Goal: Use online tool/utility: Utilize a website feature to perform a specific function

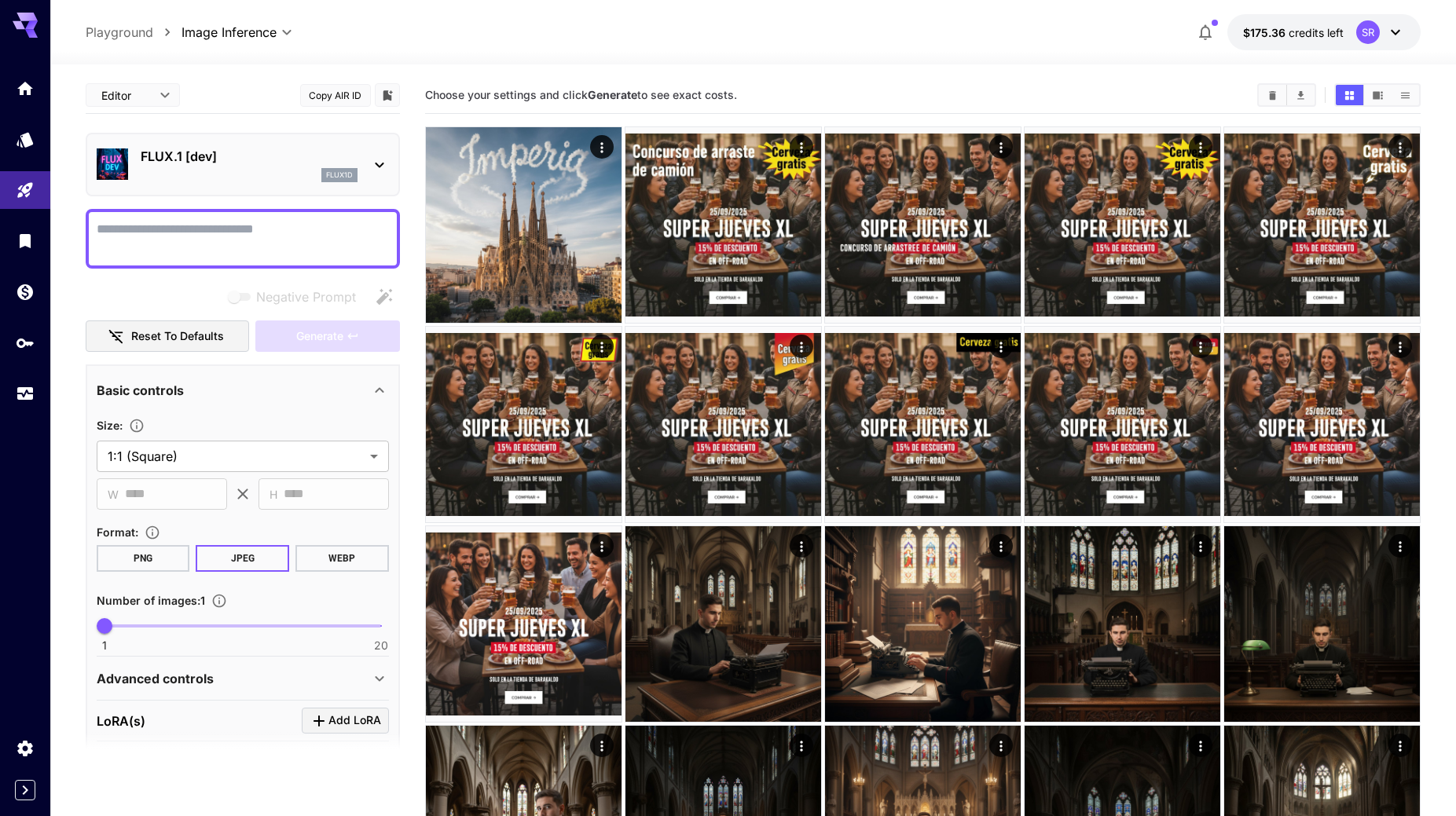
click at [247, 159] on p "FLUX.1 [dev]" at bounding box center [249, 157] width 217 height 19
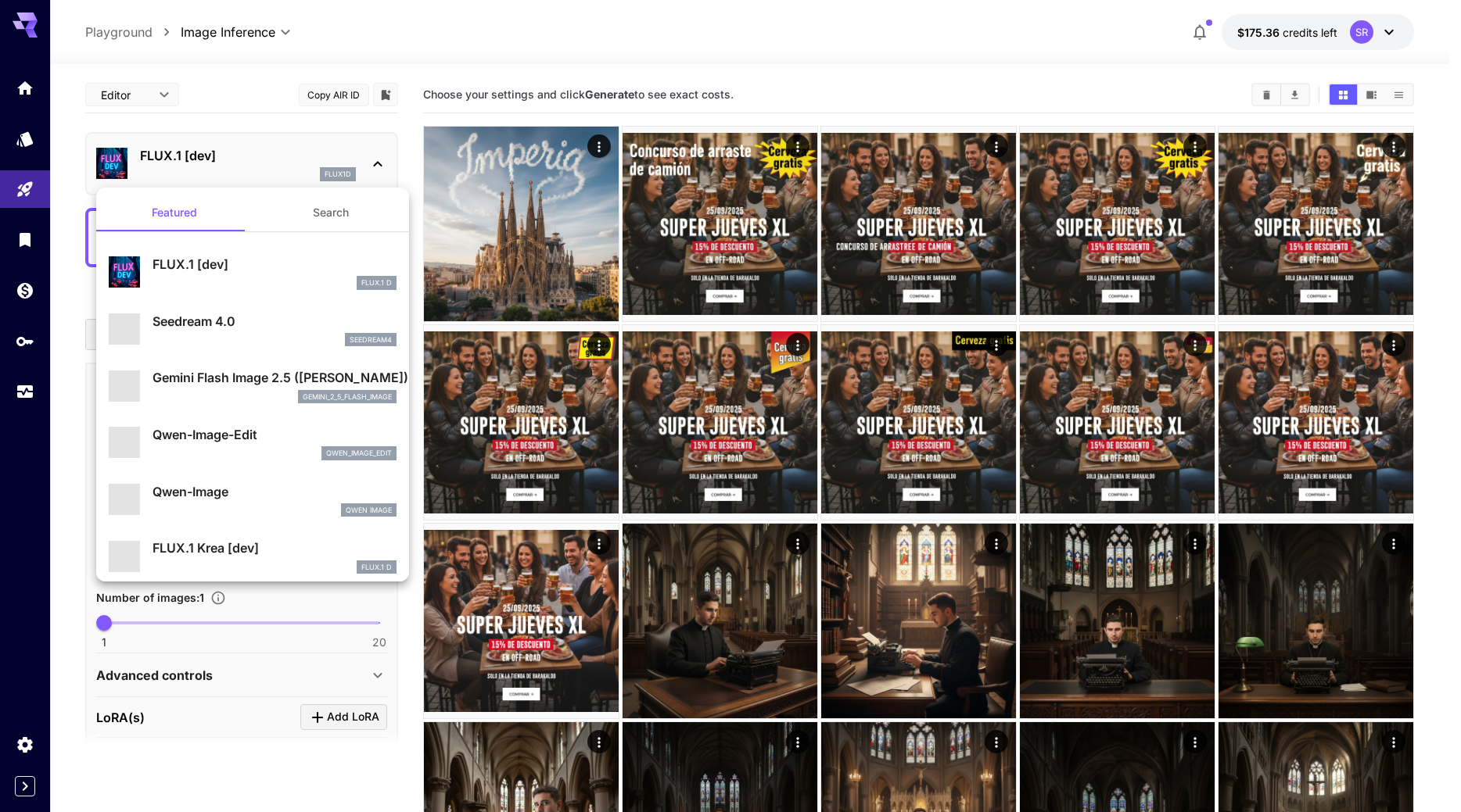
drag, startPoint x: 225, startPoint y: 374, endPoint x: 227, endPoint y: 366, distance: 8.2
click at [225, 374] on p "Gemini Flash Image 2.5 ([PERSON_NAME])" at bounding box center [274, 378] width 244 height 19
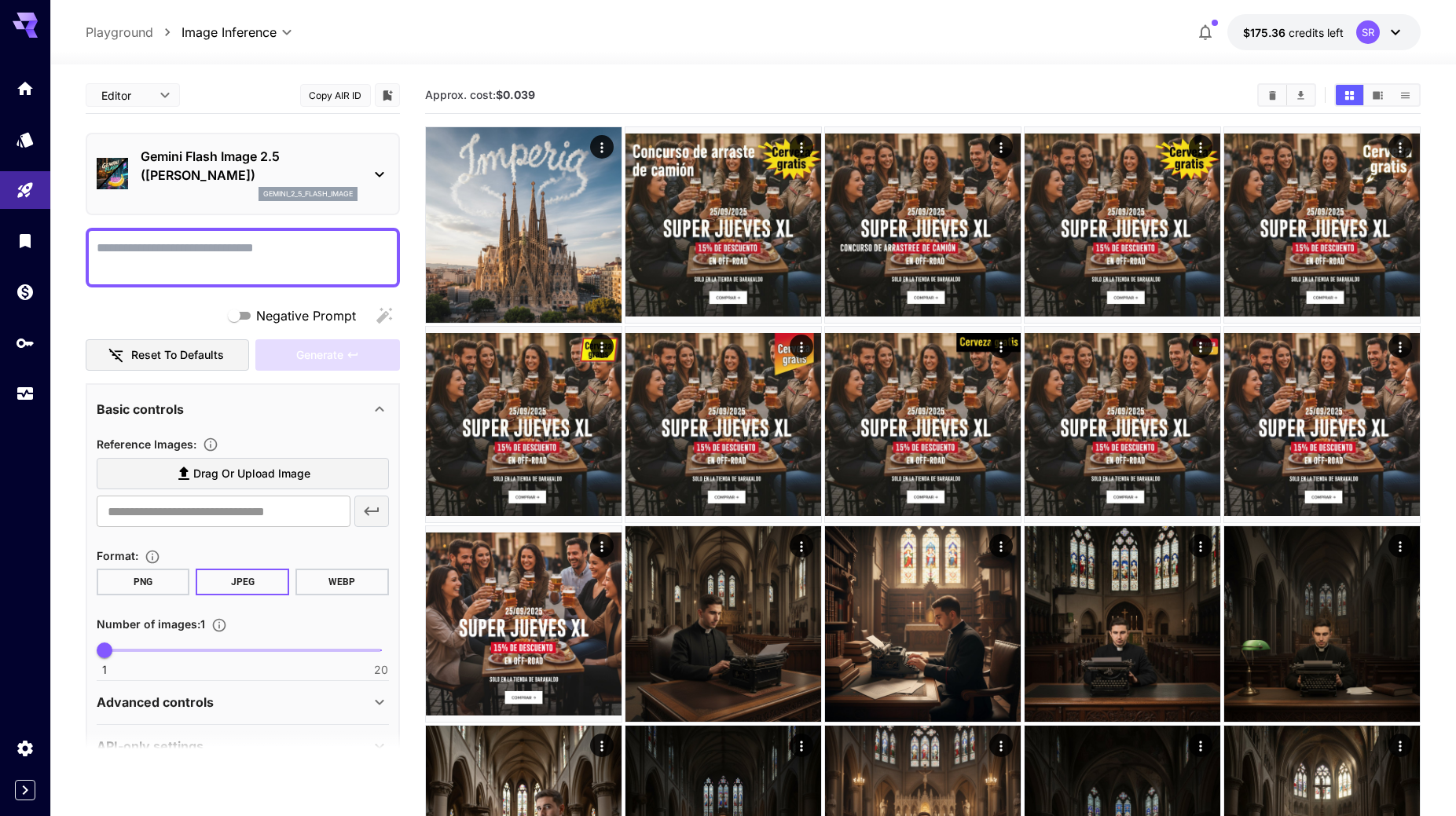
click at [227, 244] on textarea "Negative Prompt" at bounding box center [243, 257] width 293 height 38
type textarea "**********"
click at [165, 478] on label "Drag or upload image" at bounding box center [243, 473] width 293 height 32
click at [0, 0] on input "Drag or upload image" at bounding box center [0, 0] width 0 height 0
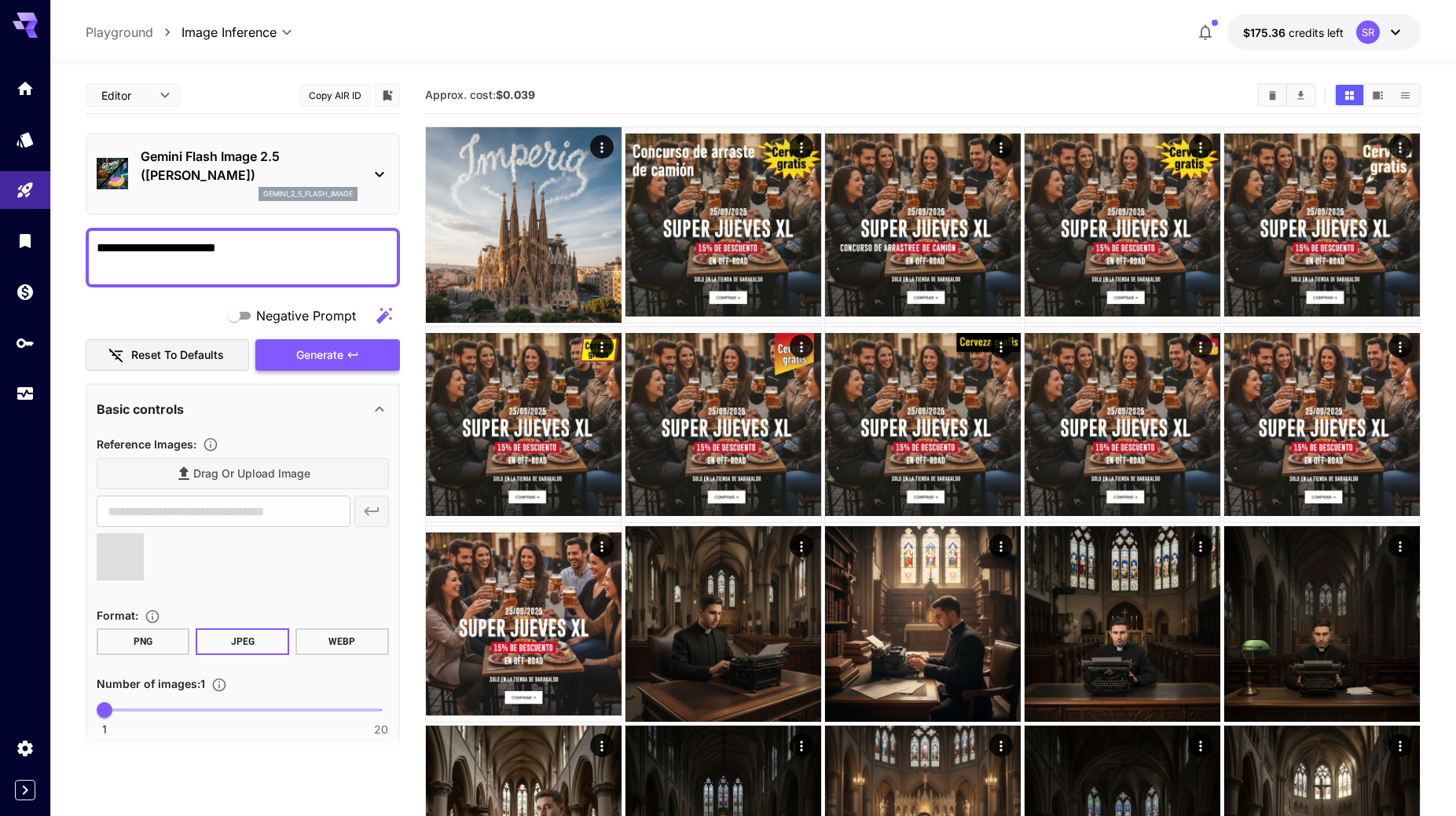
type input "**********"
click at [358, 357] on icon "button" at bounding box center [353, 355] width 13 height 13
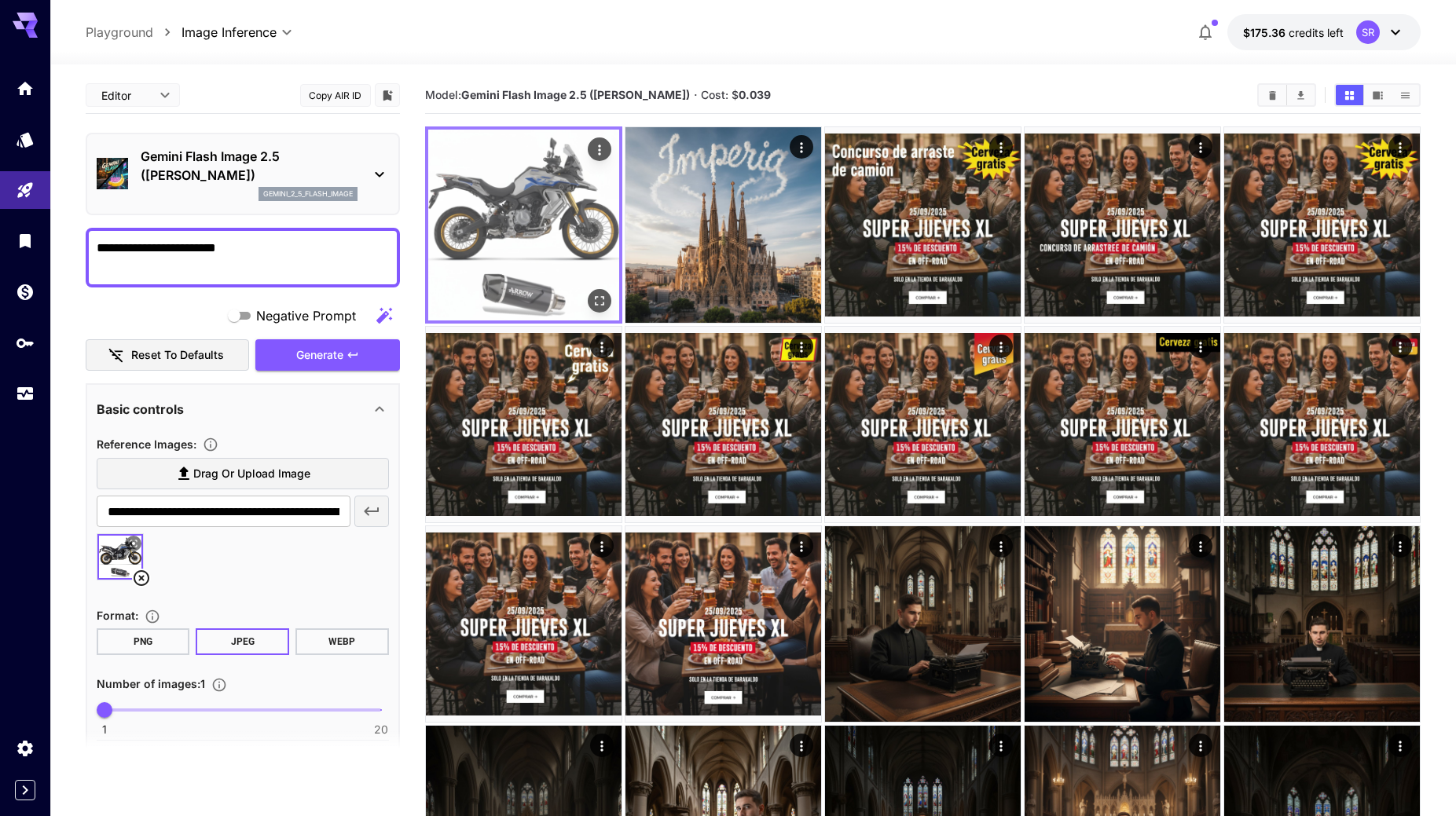
click at [558, 238] on img at bounding box center [524, 226] width 191 height 191
click at [609, 296] on button "Open in fullscreen" at bounding box center [599, 300] width 23 height 23
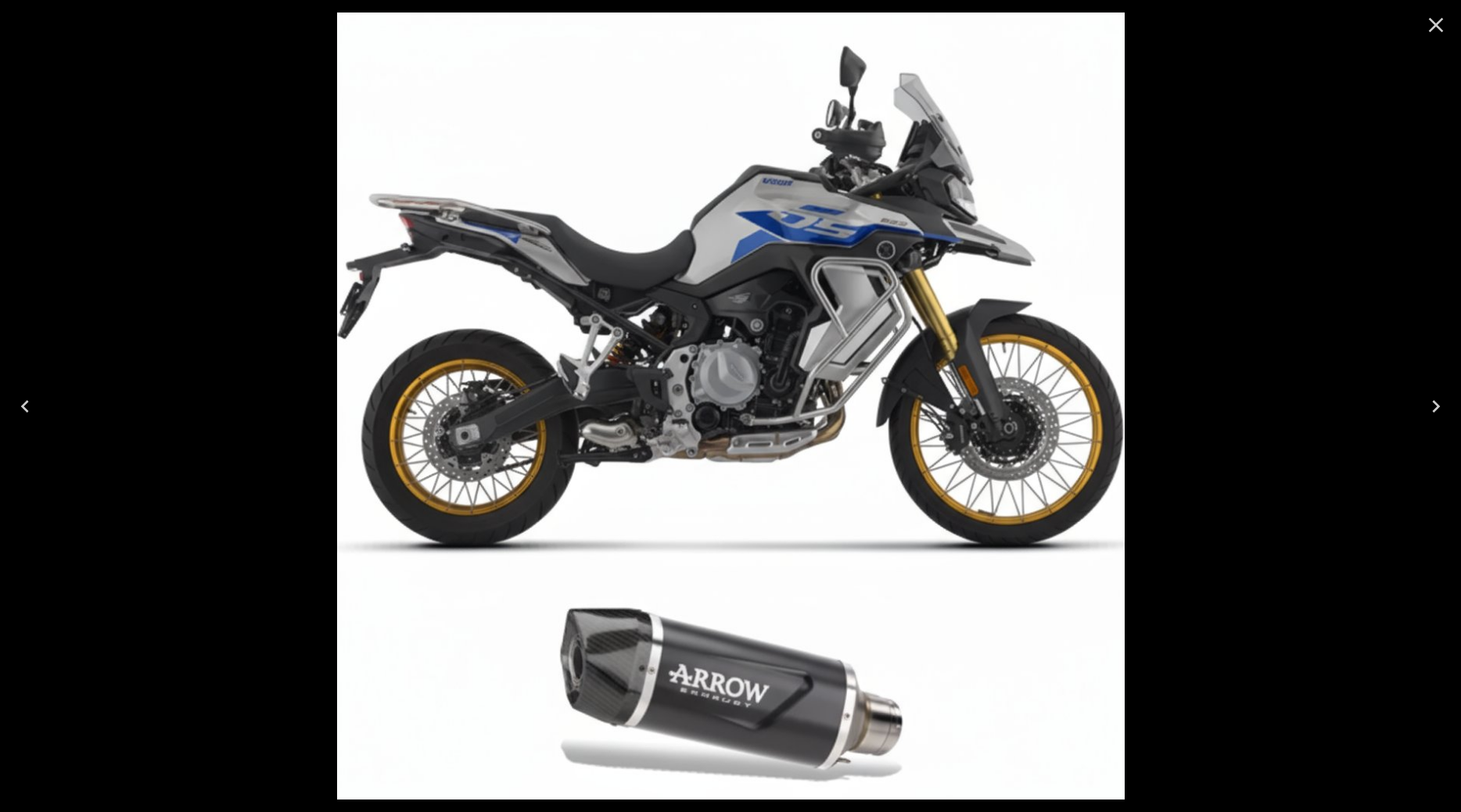
click at [1433, 25] on icon "Close" at bounding box center [1435, 25] width 25 height 25
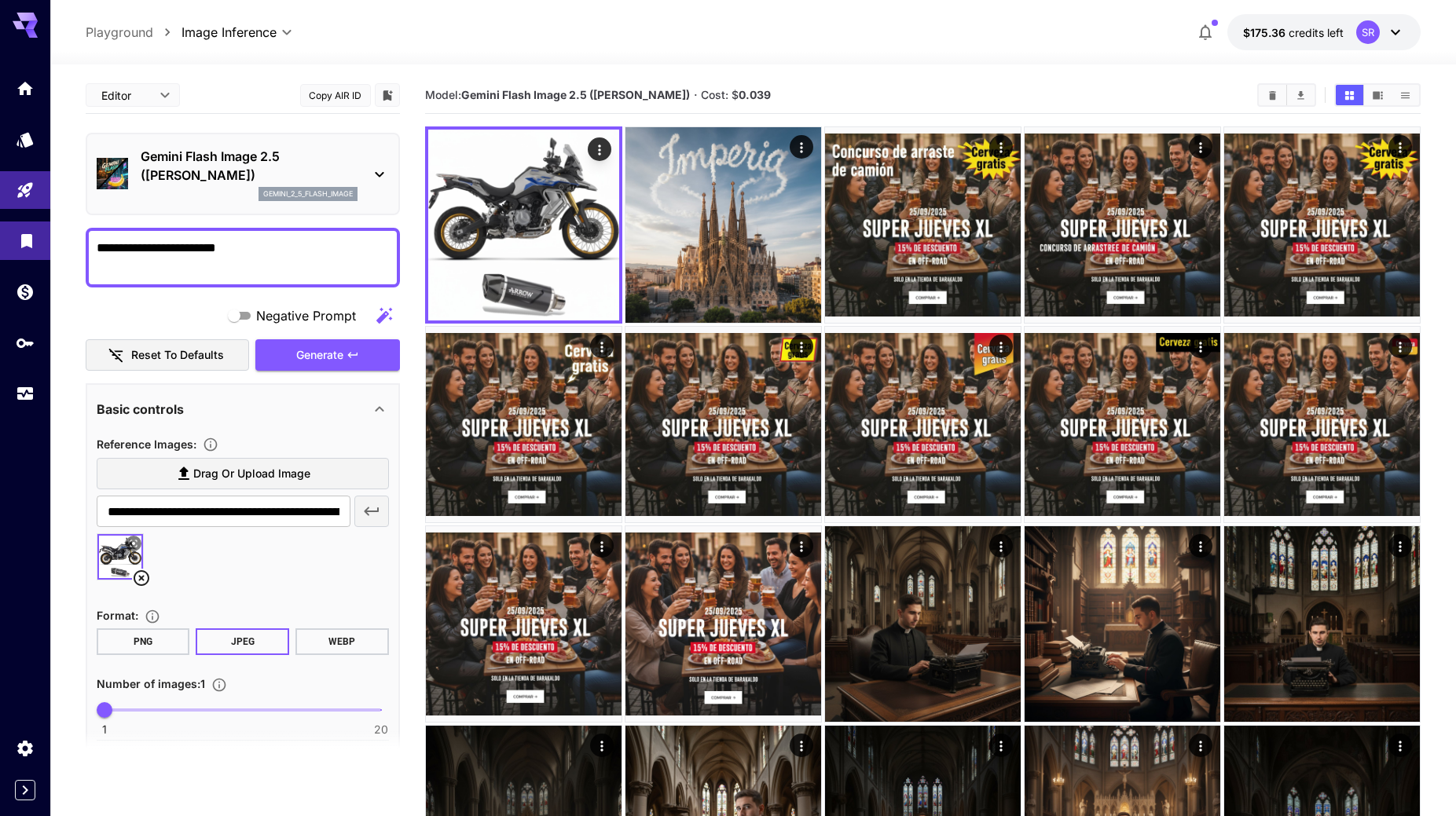
drag, startPoint x: 185, startPoint y: 245, endPoint x: 27, endPoint y: 238, distance: 158.2
click at [27, 238] on div "**********" at bounding box center [728, 684] width 1456 height 1369
type textarea "**********"
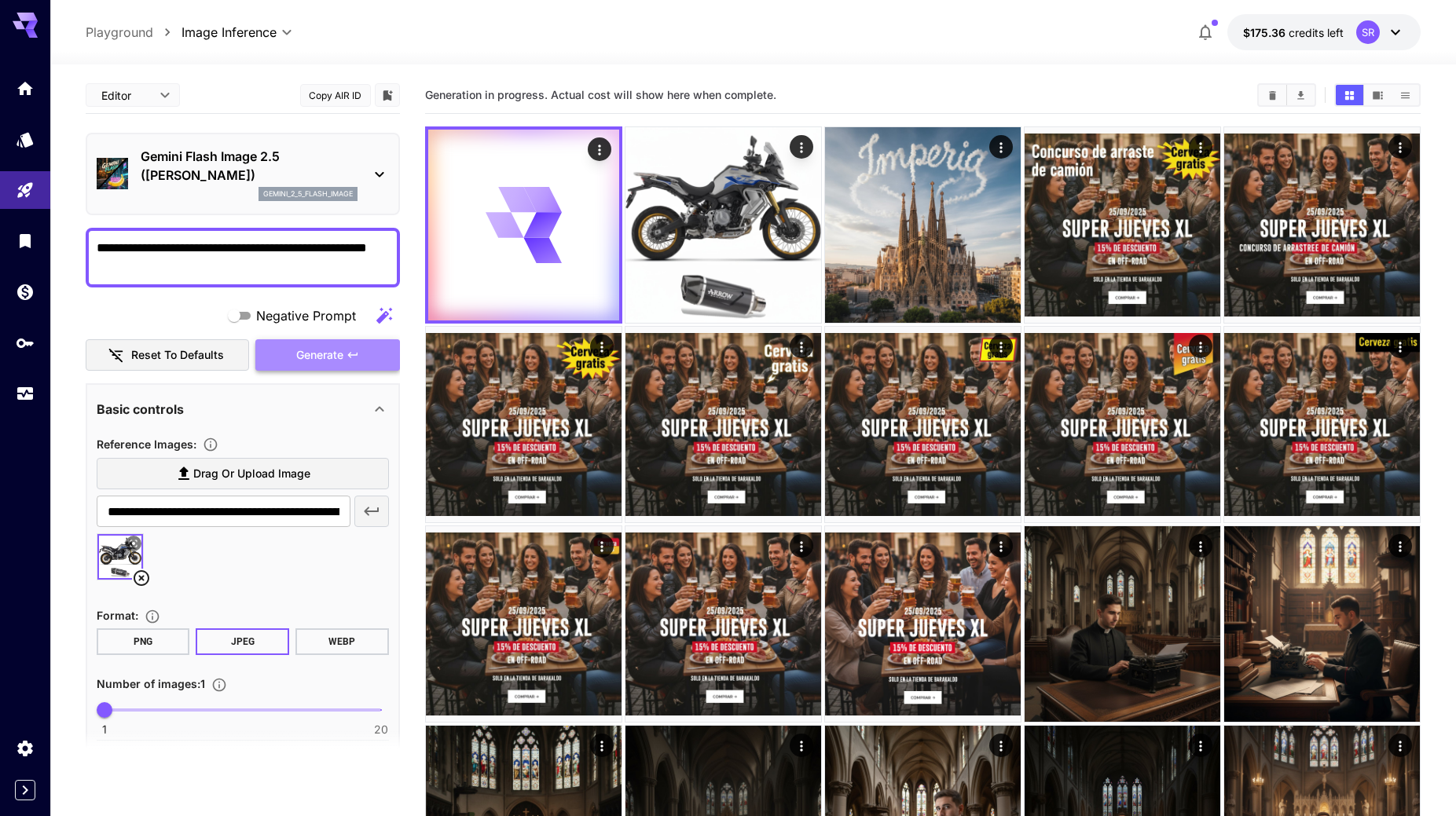
click at [324, 356] on span "Generate" at bounding box center [319, 355] width 47 height 20
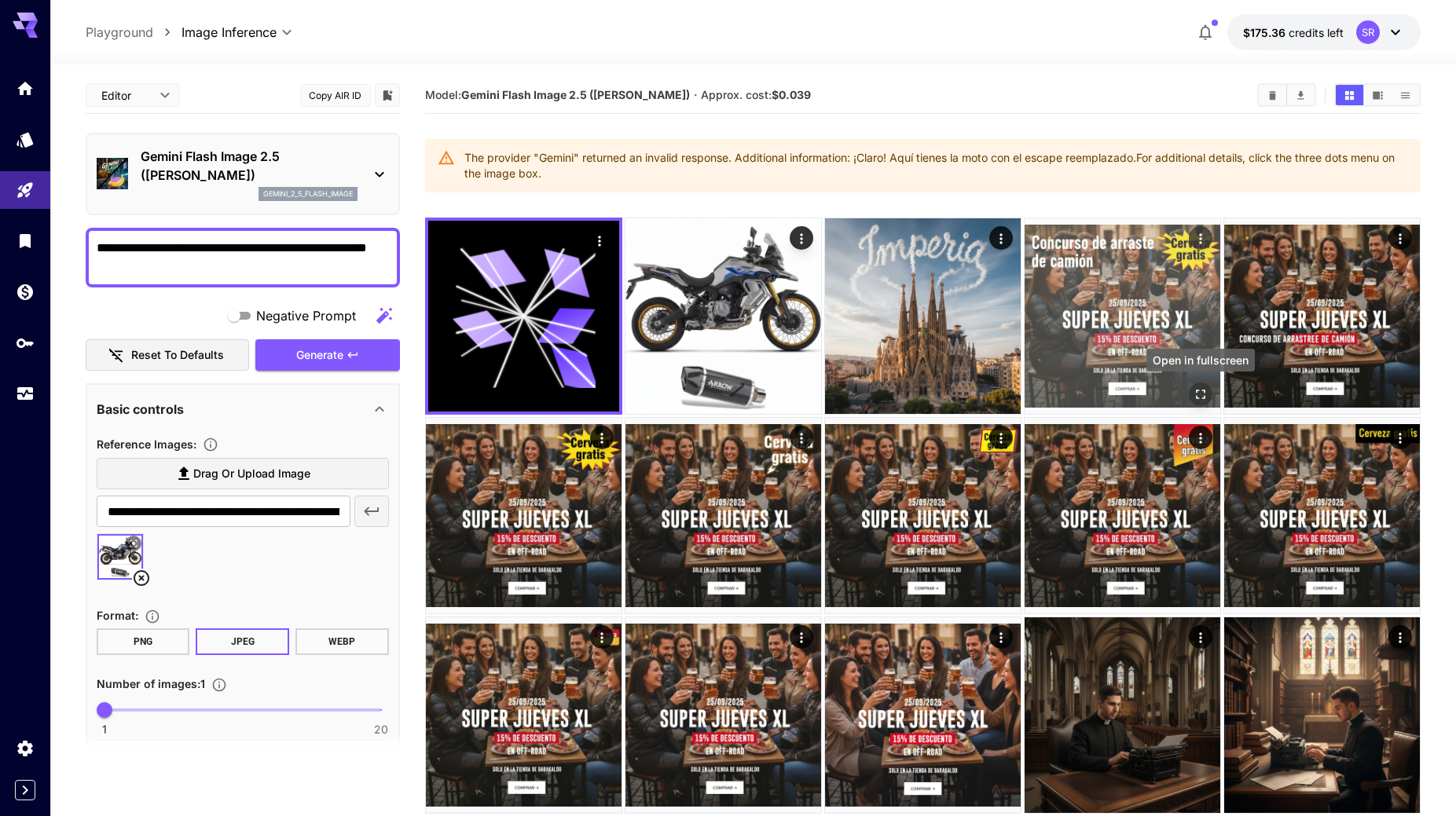
click at [1201, 395] on icon "Open in fullscreen" at bounding box center [1201, 394] width 15 height 15
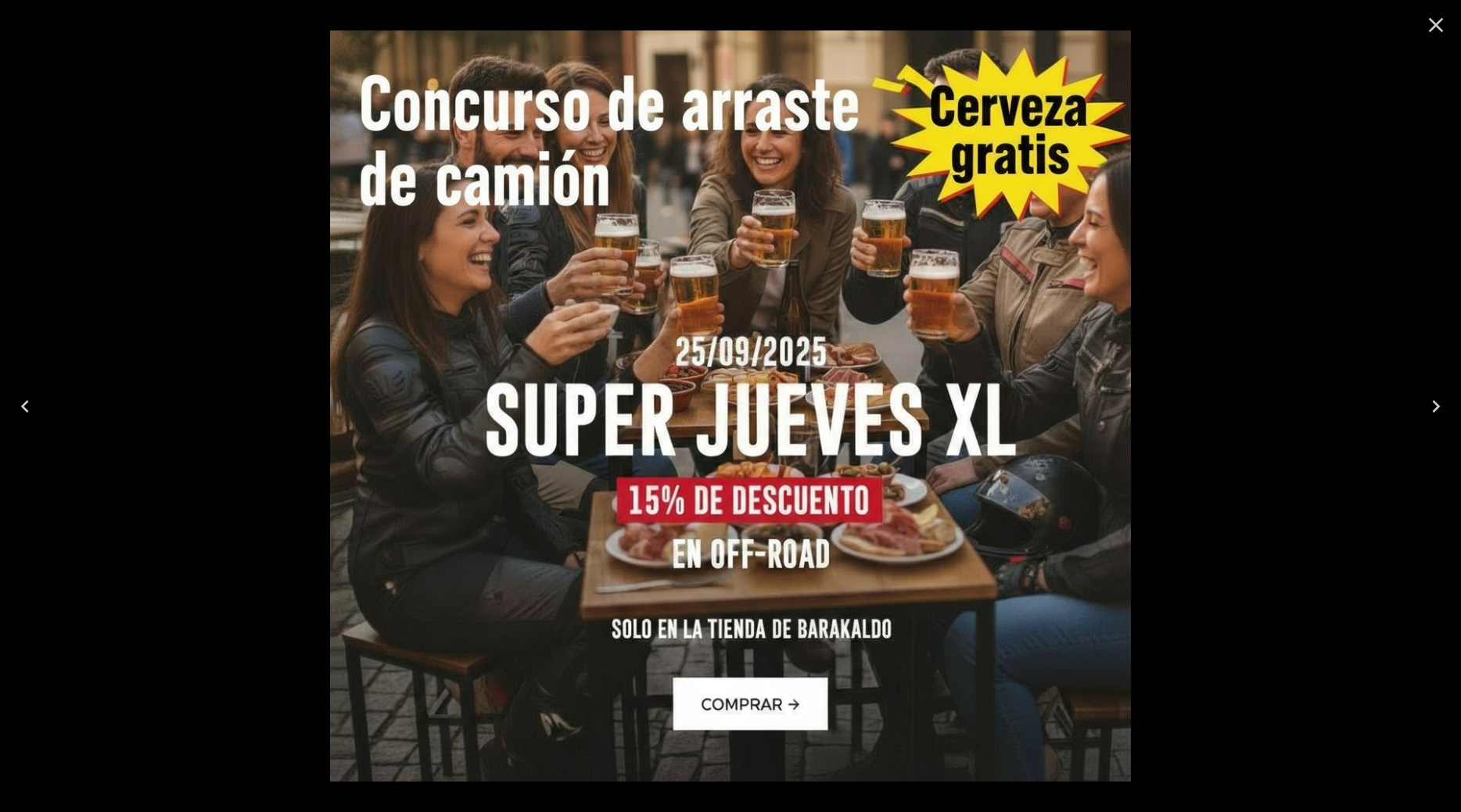
click at [1430, 27] on icon "Close" at bounding box center [1435, 25] width 25 height 25
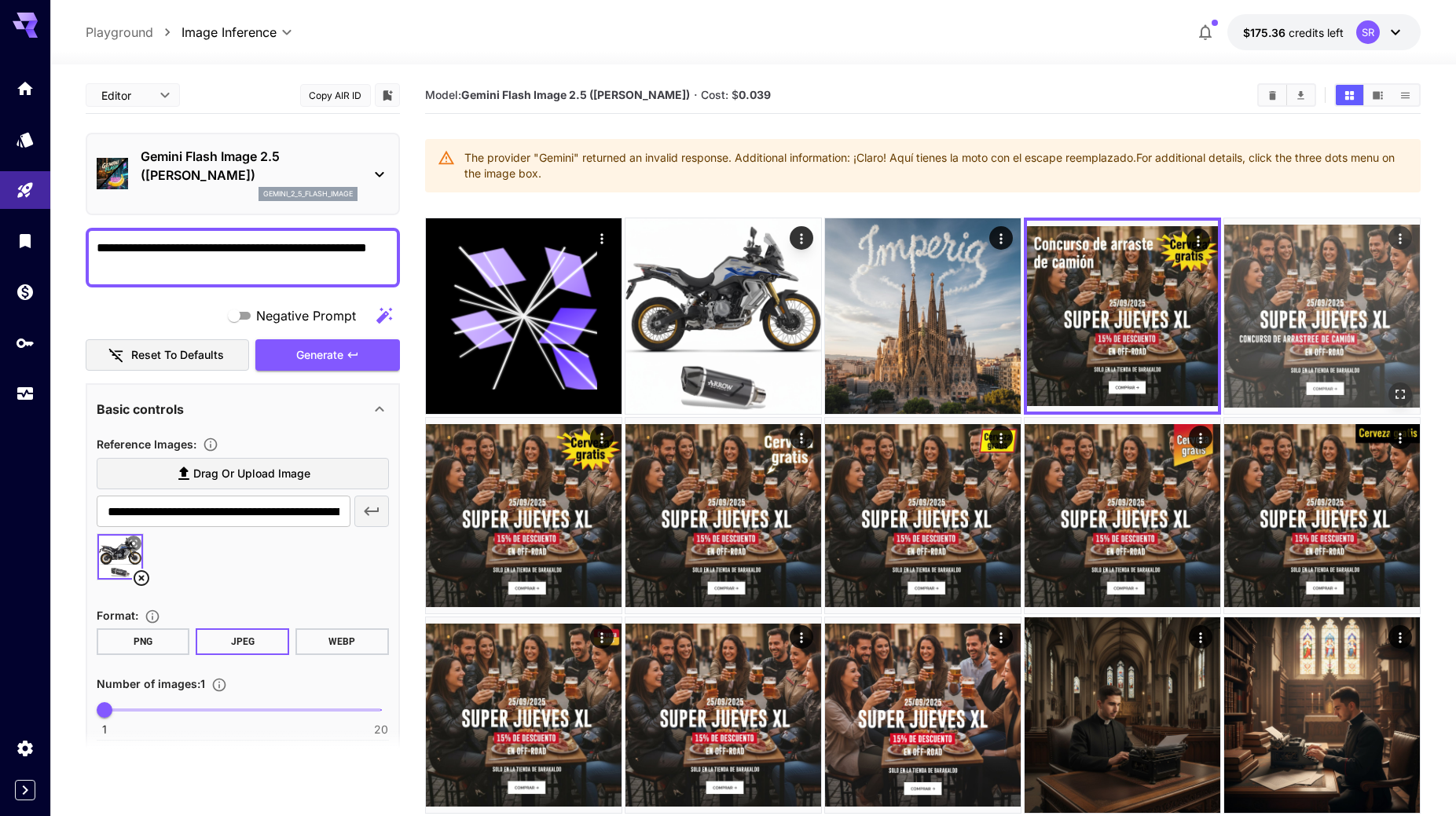
click at [1404, 389] on icon "Open in fullscreen" at bounding box center [1400, 394] width 15 height 15
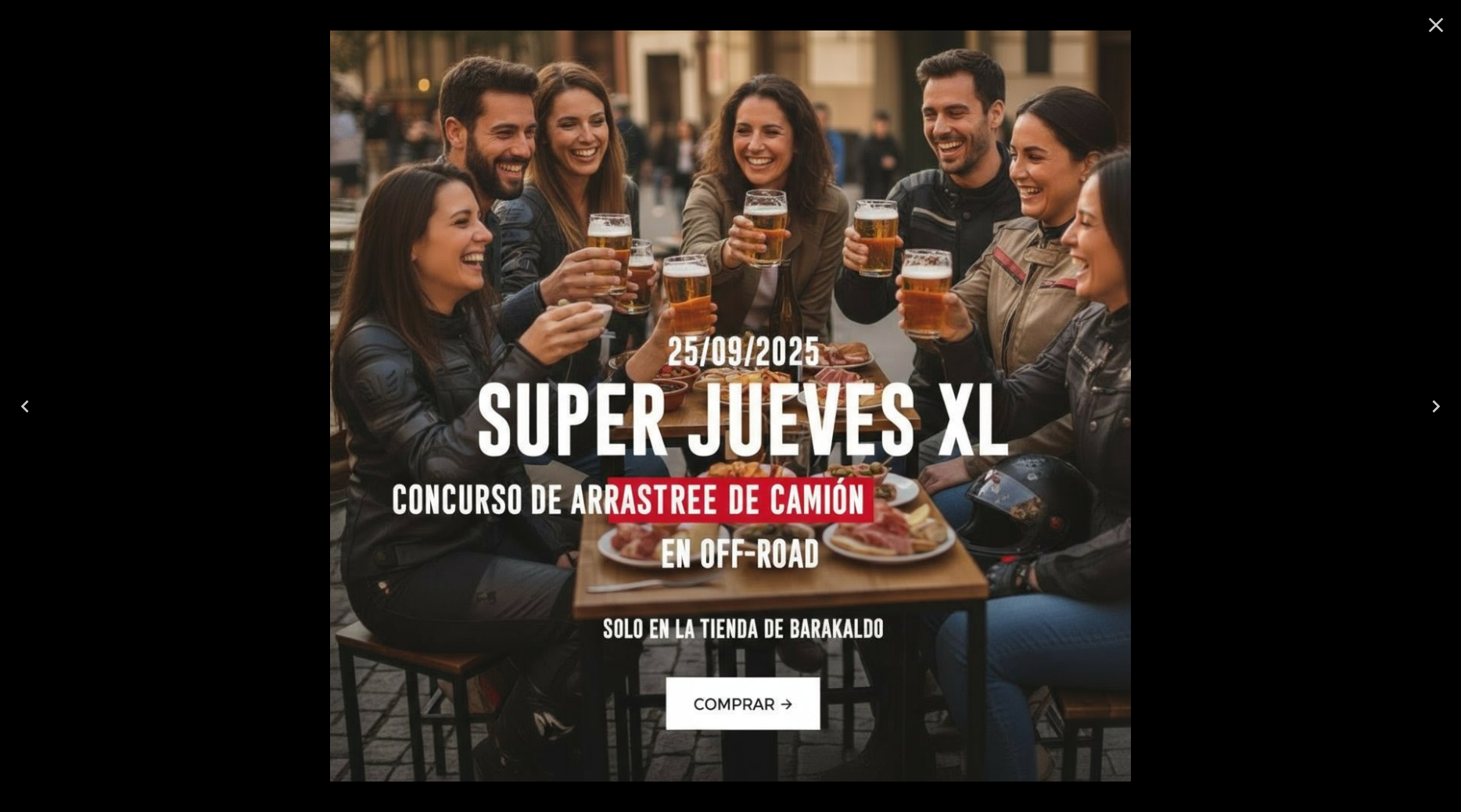
click at [1151, 315] on div at bounding box center [730, 406] width 1461 height 812
click at [1428, 21] on button "Close" at bounding box center [1436, 25] width 38 height 38
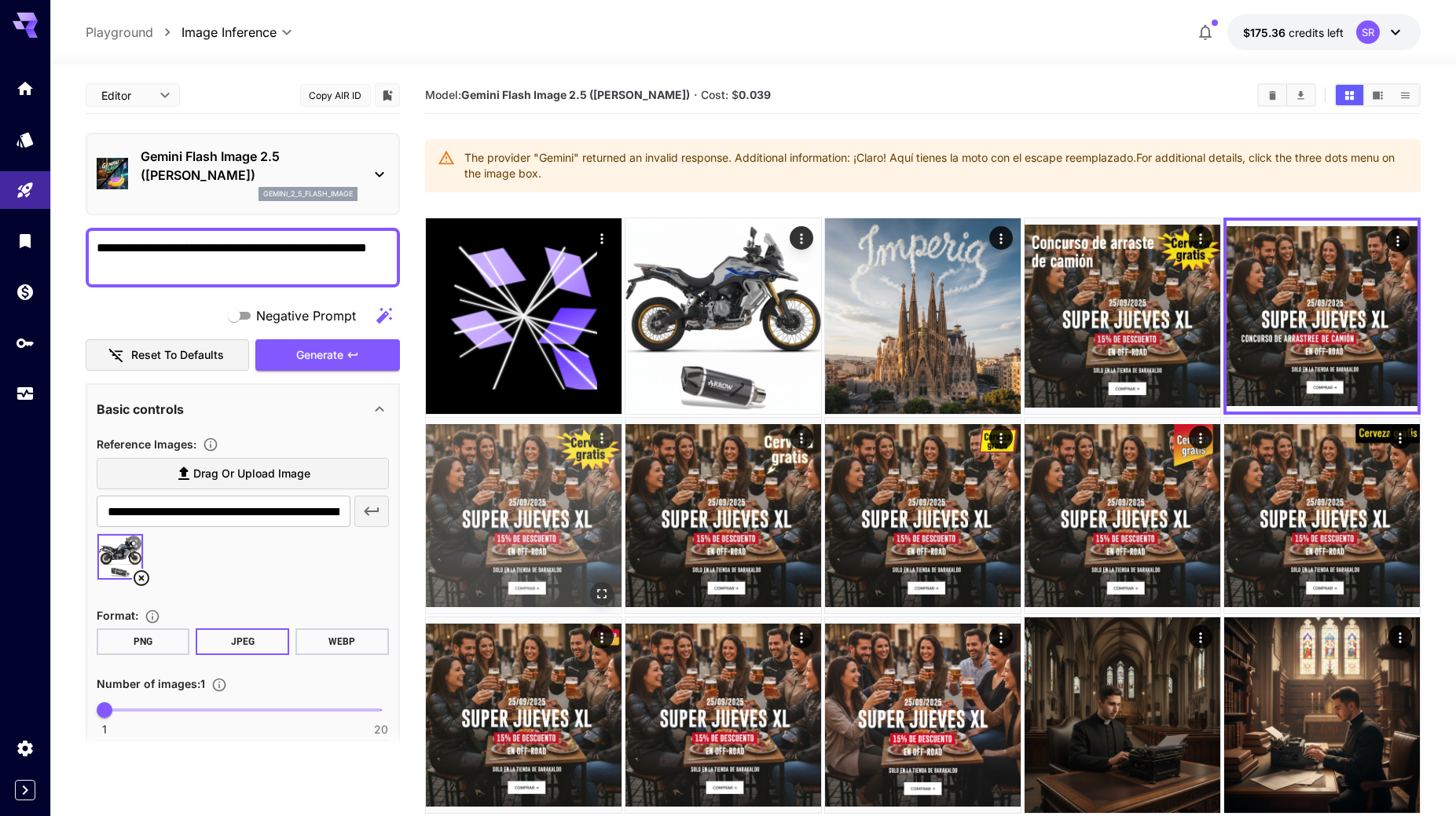
click at [600, 590] on icon "Open in fullscreen" at bounding box center [602, 594] width 15 height 15
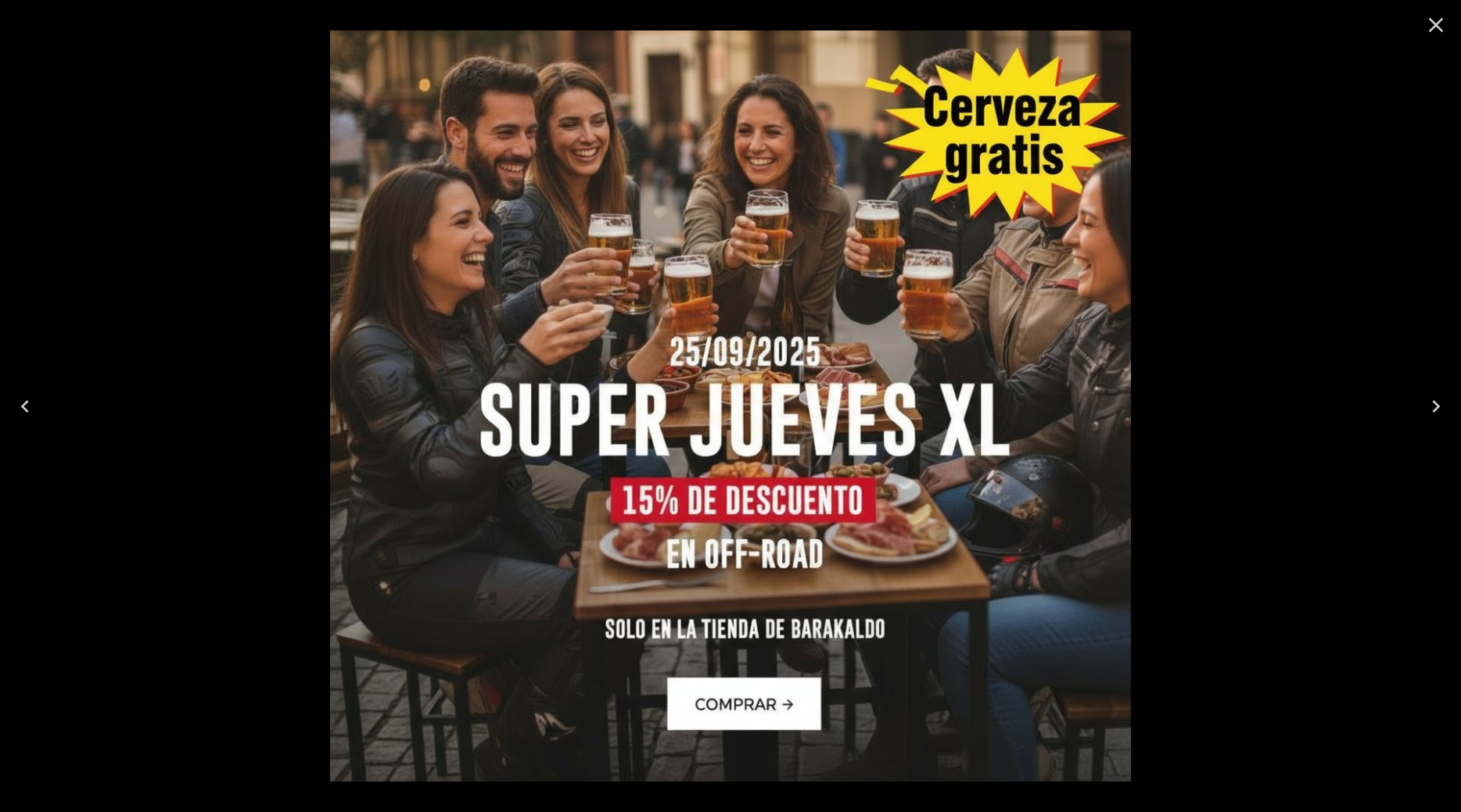
click at [1433, 25] on icon "Close" at bounding box center [1435, 25] width 25 height 25
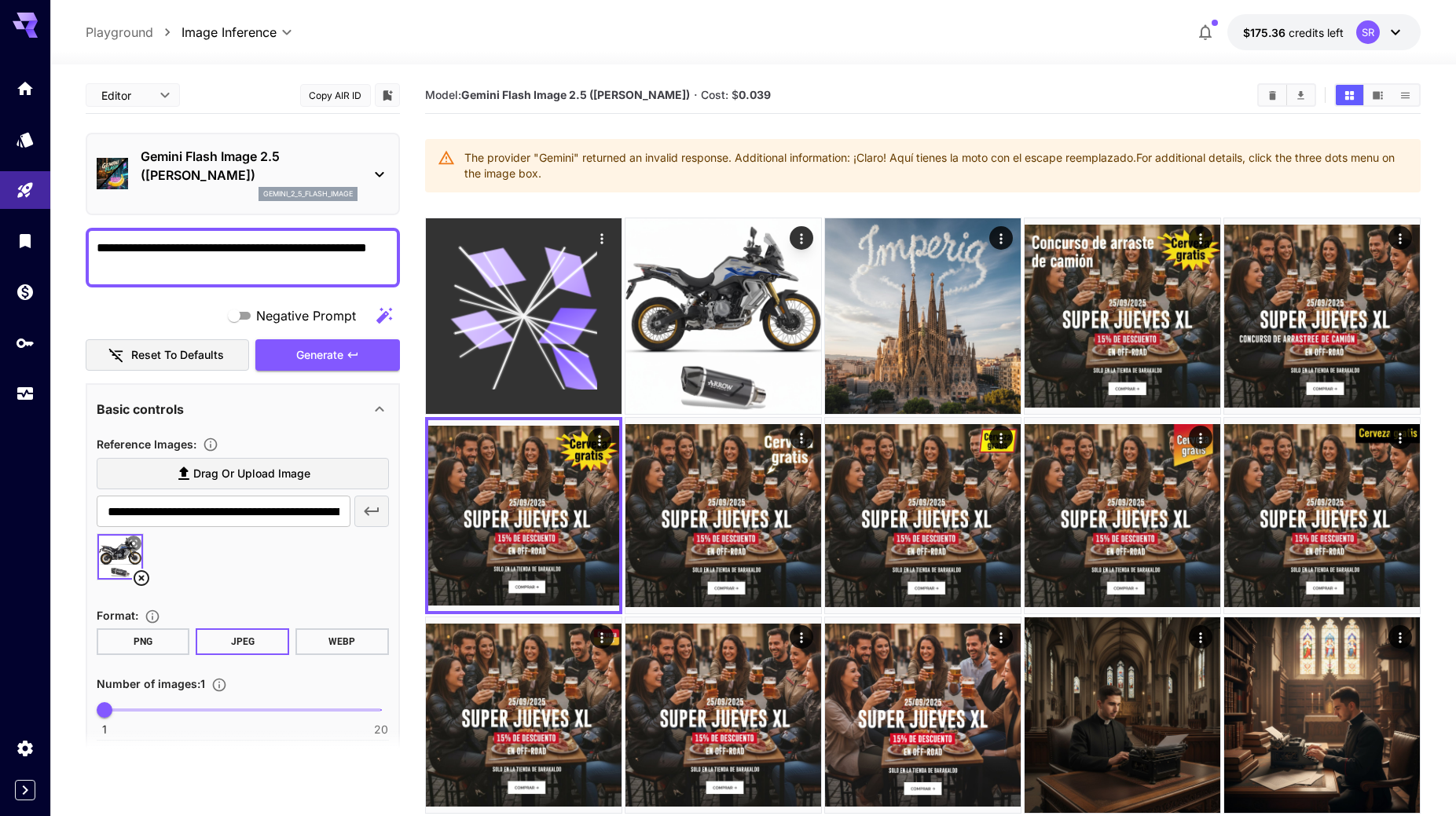
click at [541, 331] on icon at bounding box center [524, 316] width 147 height 147
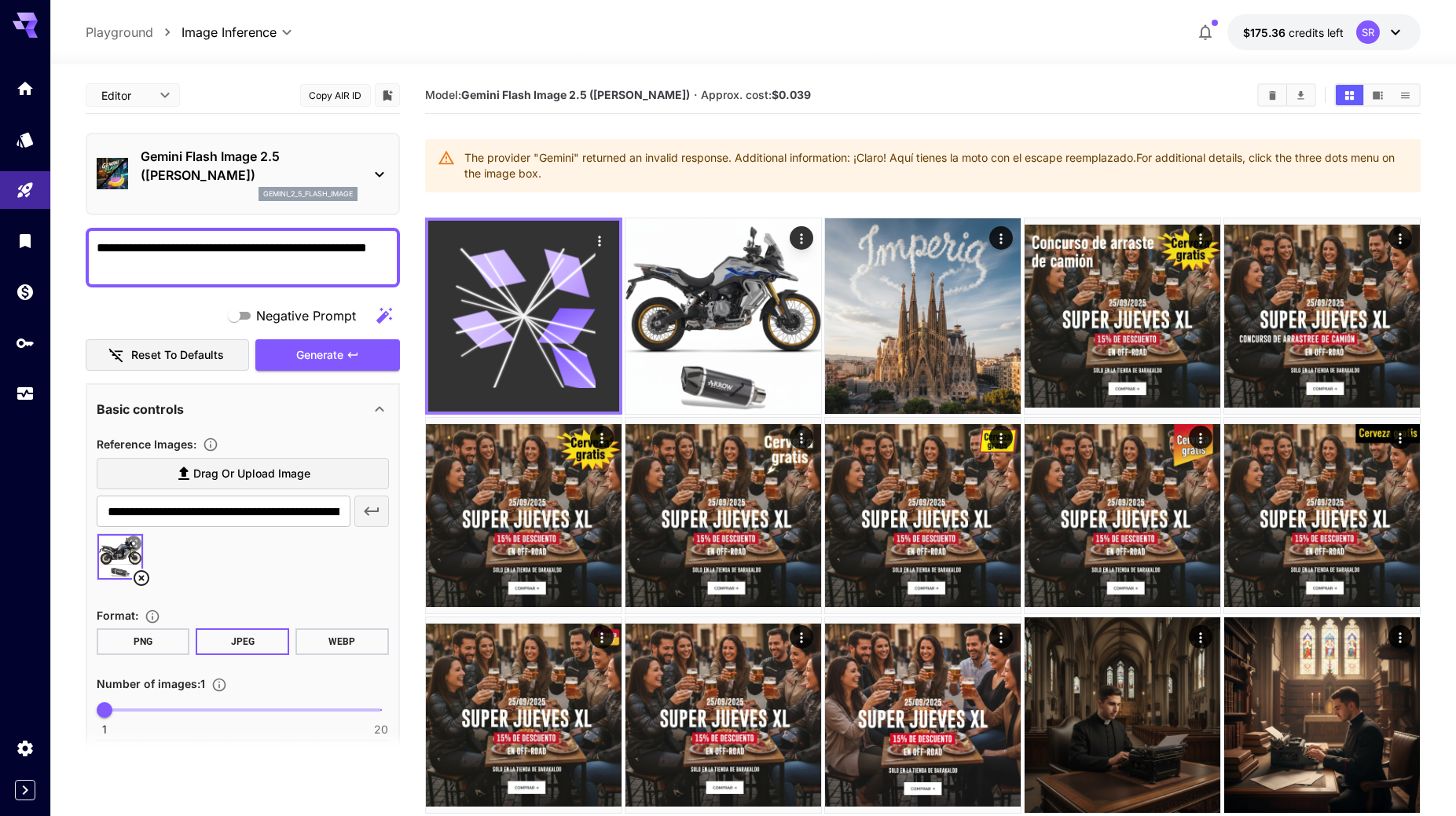
click at [532, 368] on icon at bounding box center [524, 316] width 143 height 143
click at [505, 316] on icon at bounding box center [524, 316] width 143 height 143
drag, startPoint x: 530, startPoint y: 302, endPoint x: 527, endPoint y: 337, distance: 35.1
click at [520, 337] on icon at bounding box center [524, 316] width 143 height 143
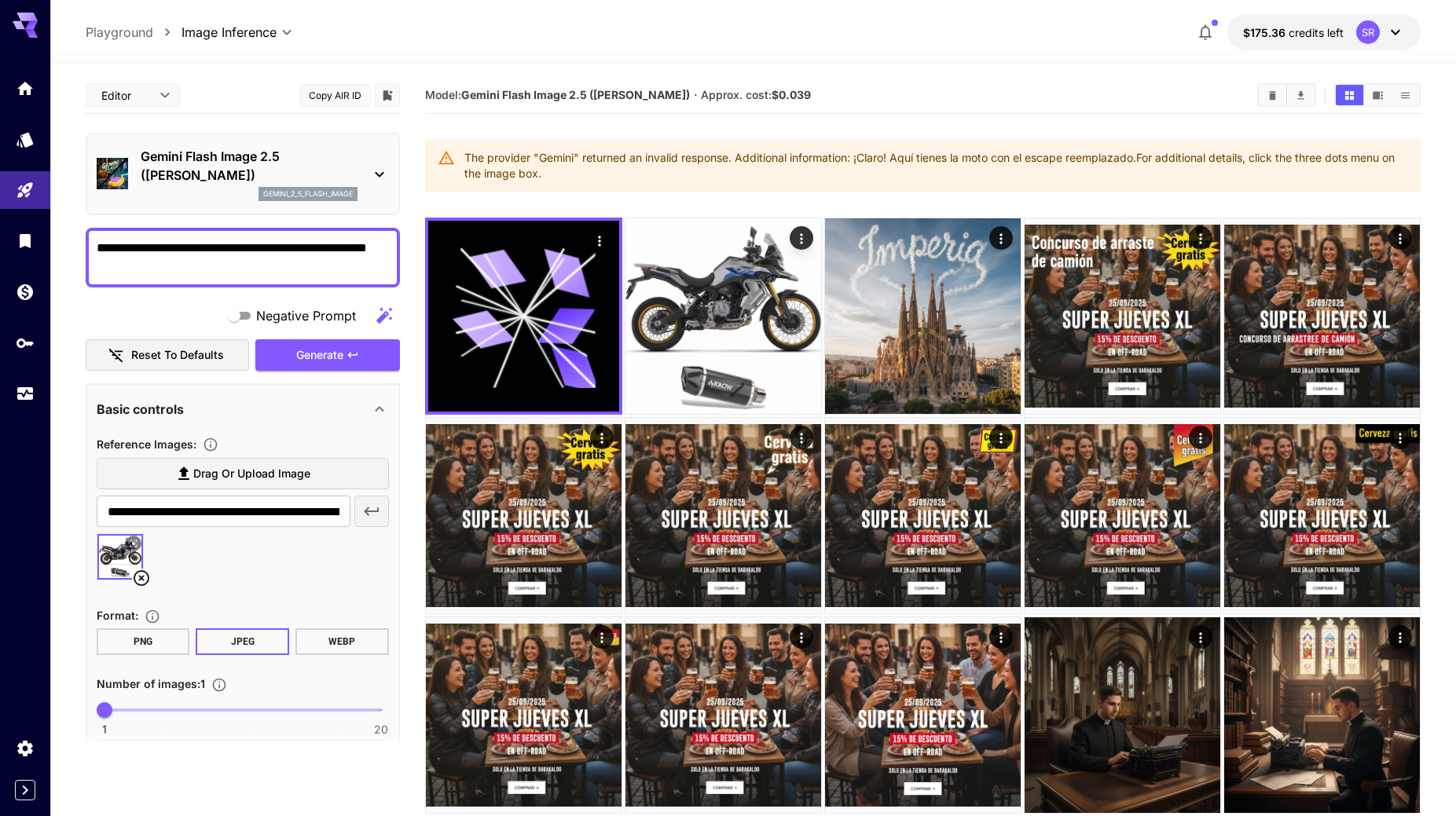
click at [555, 51] on div at bounding box center [753, 55] width 1406 height 19
